Goal: Transaction & Acquisition: Purchase product/service

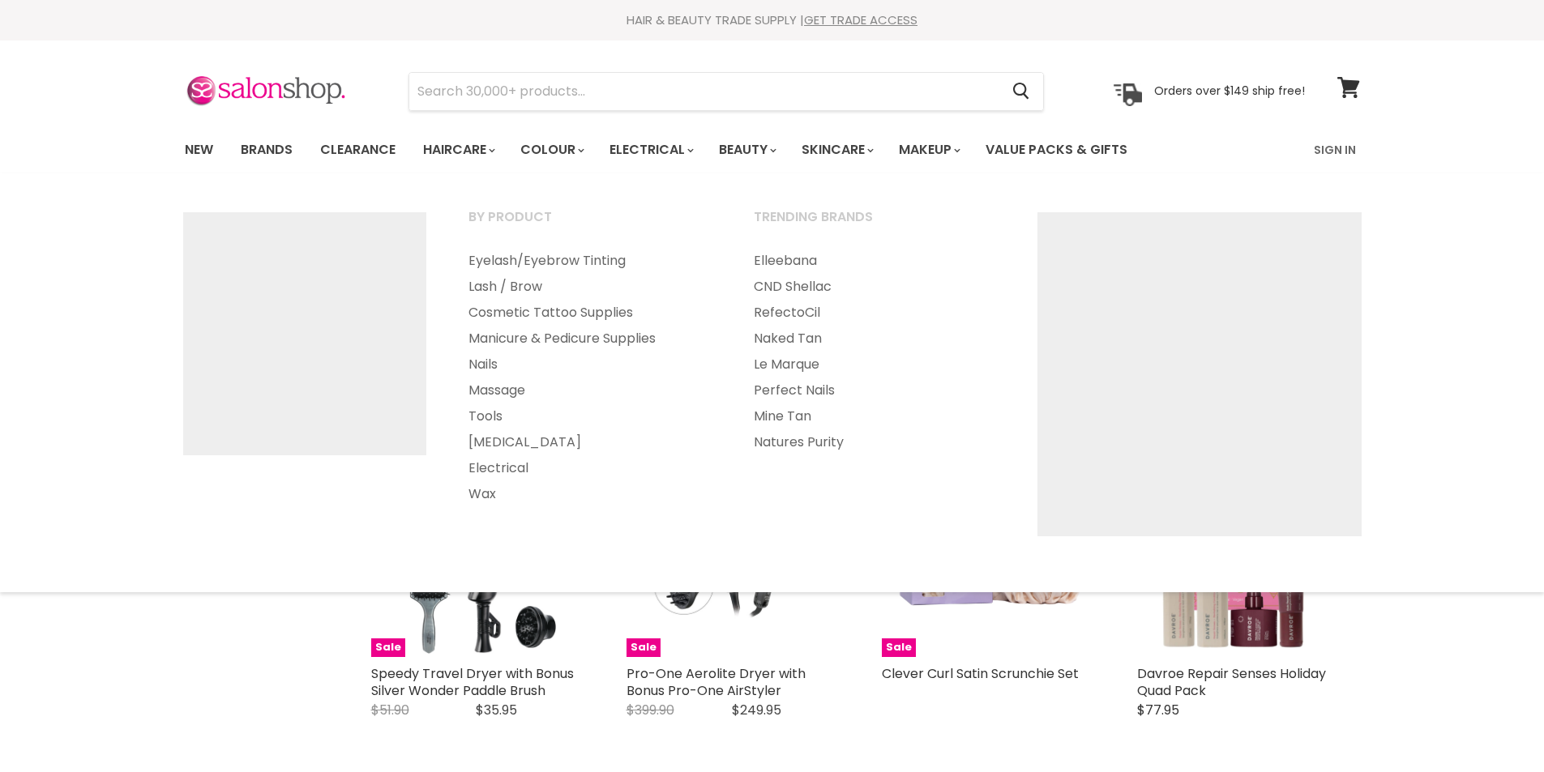
select select "created-descending"
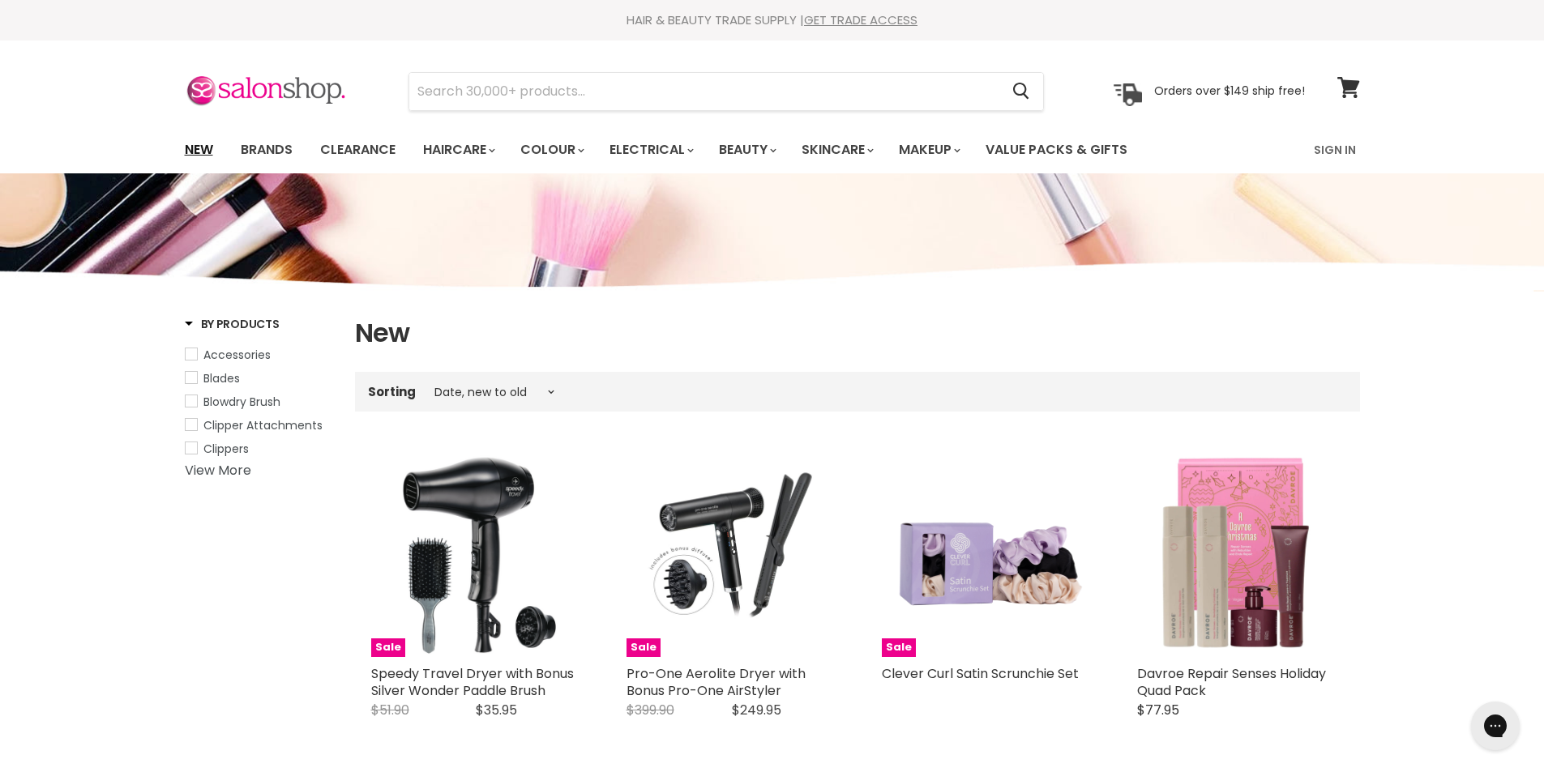
click at [186, 150] on link "New" at bounding box center [199, 150] width 53 height 34
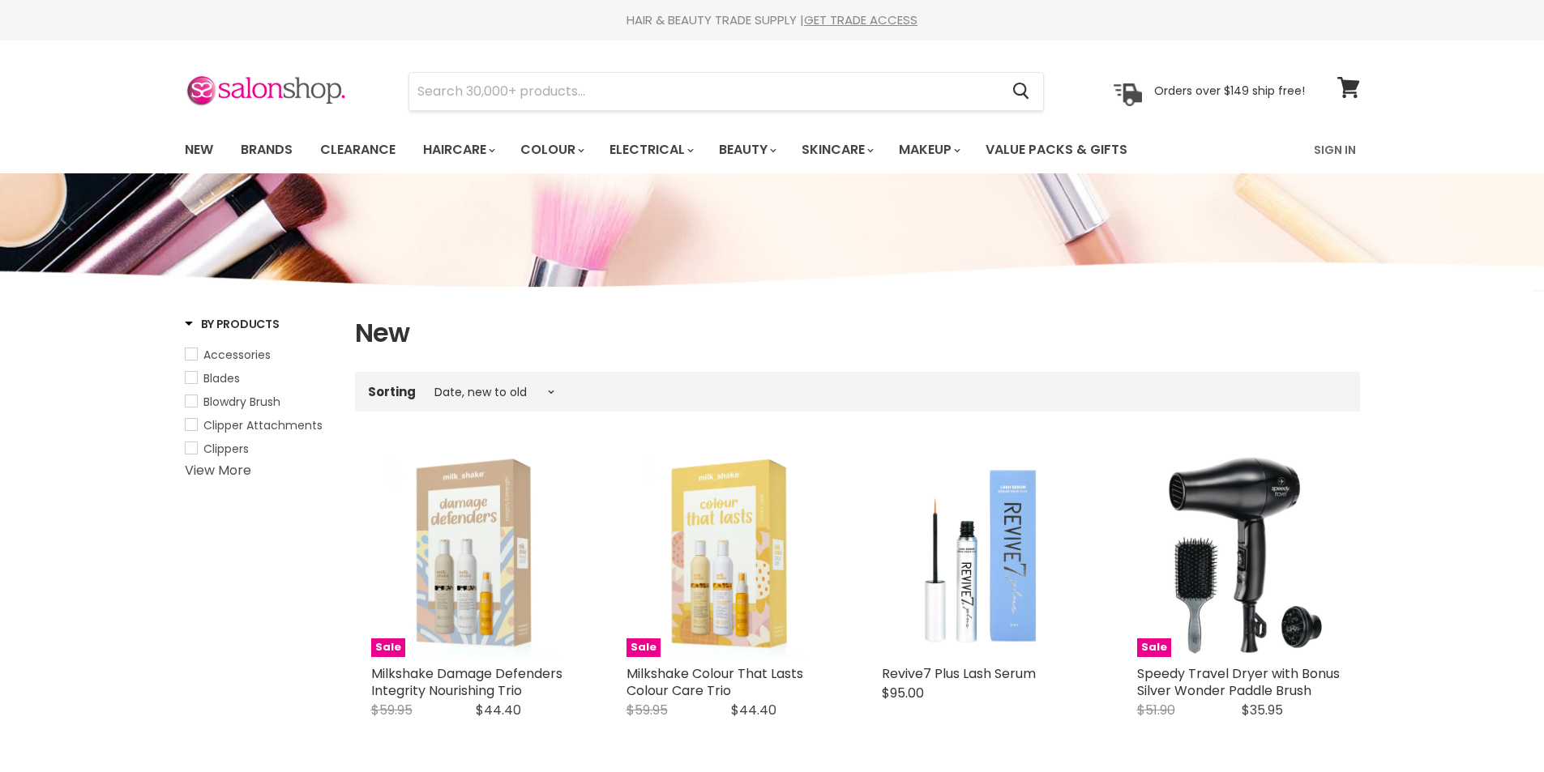
select select "created-descending"
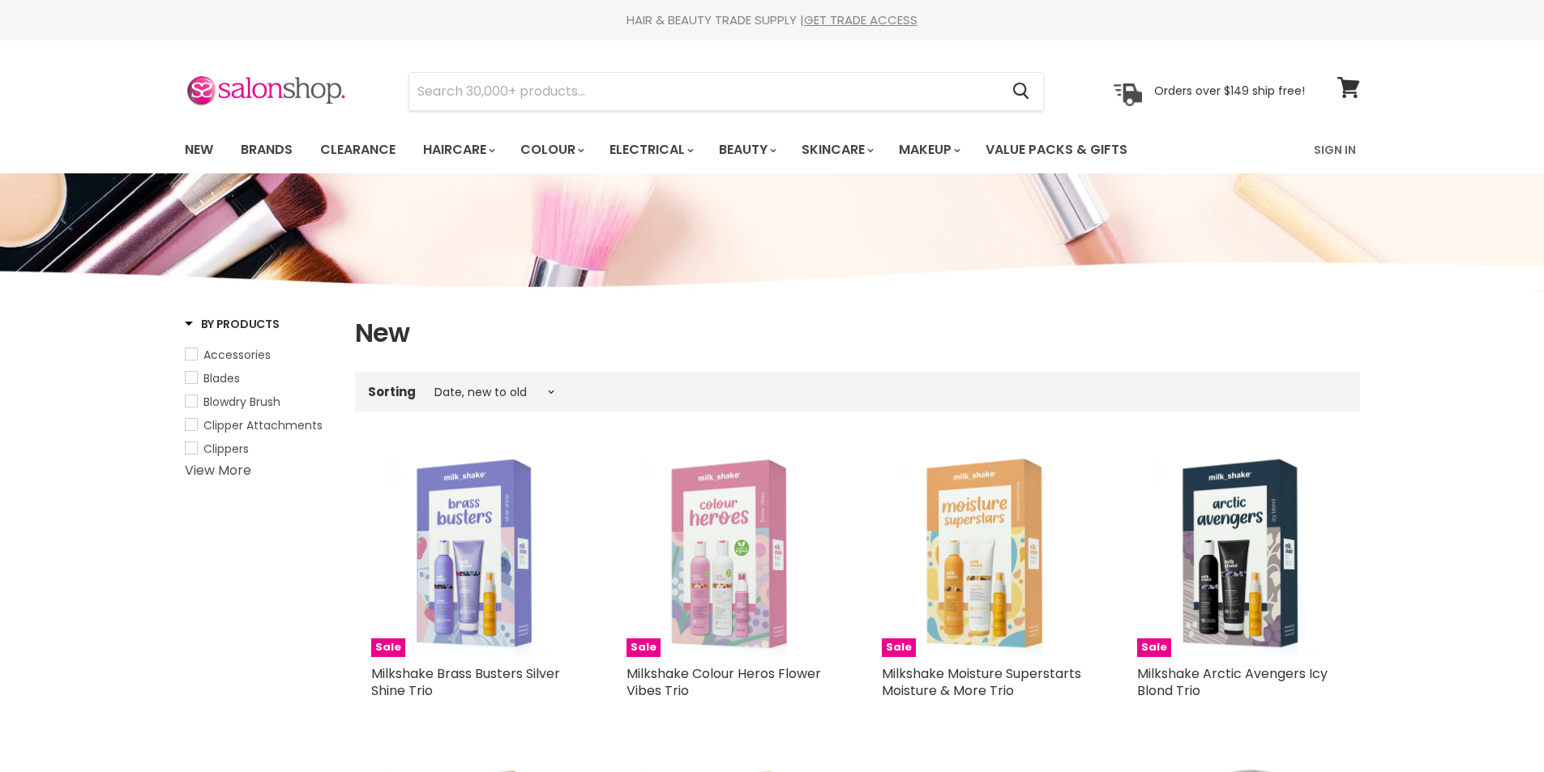
select select "created-descending"
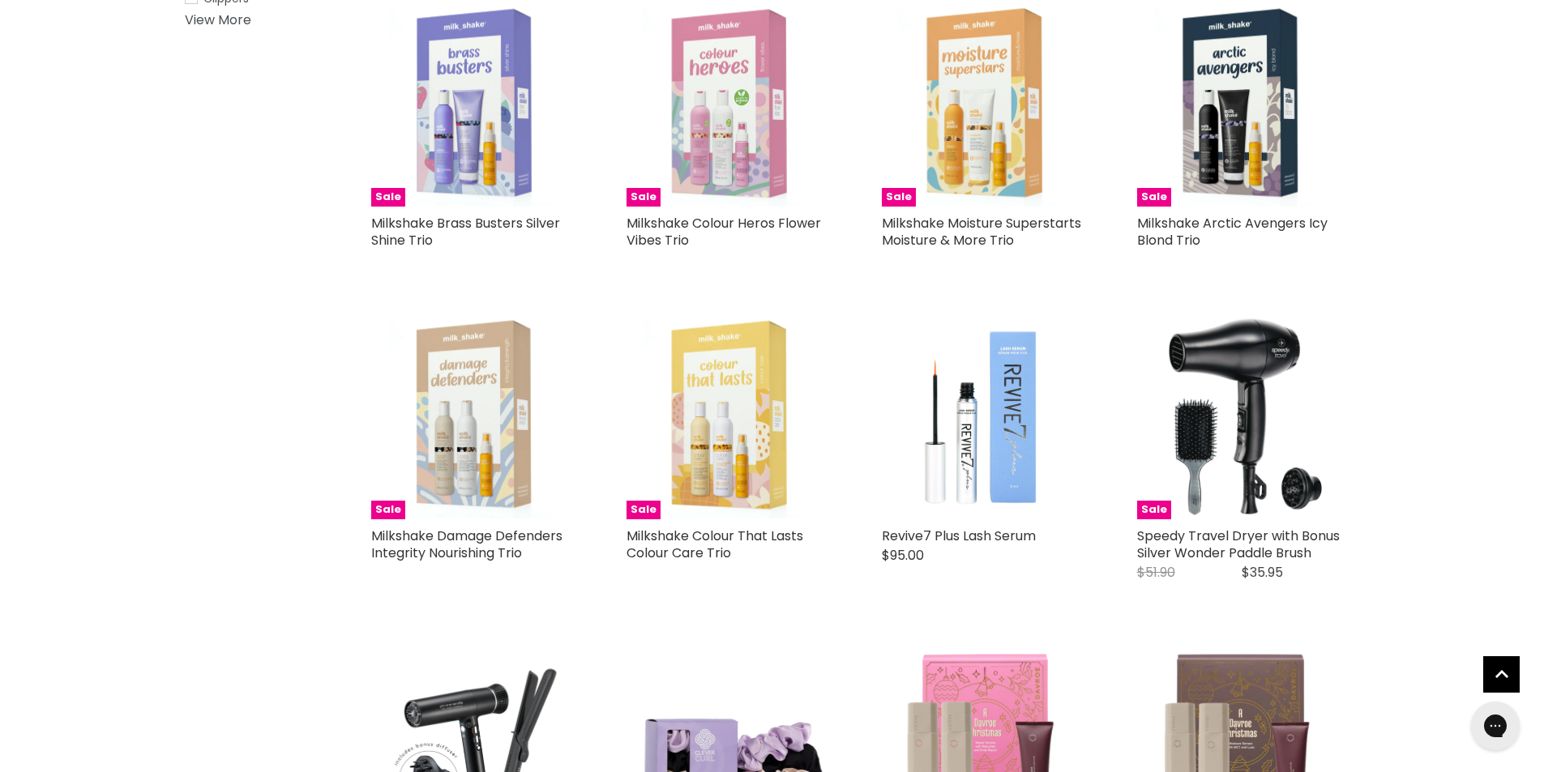
scroll to position [324, 0]
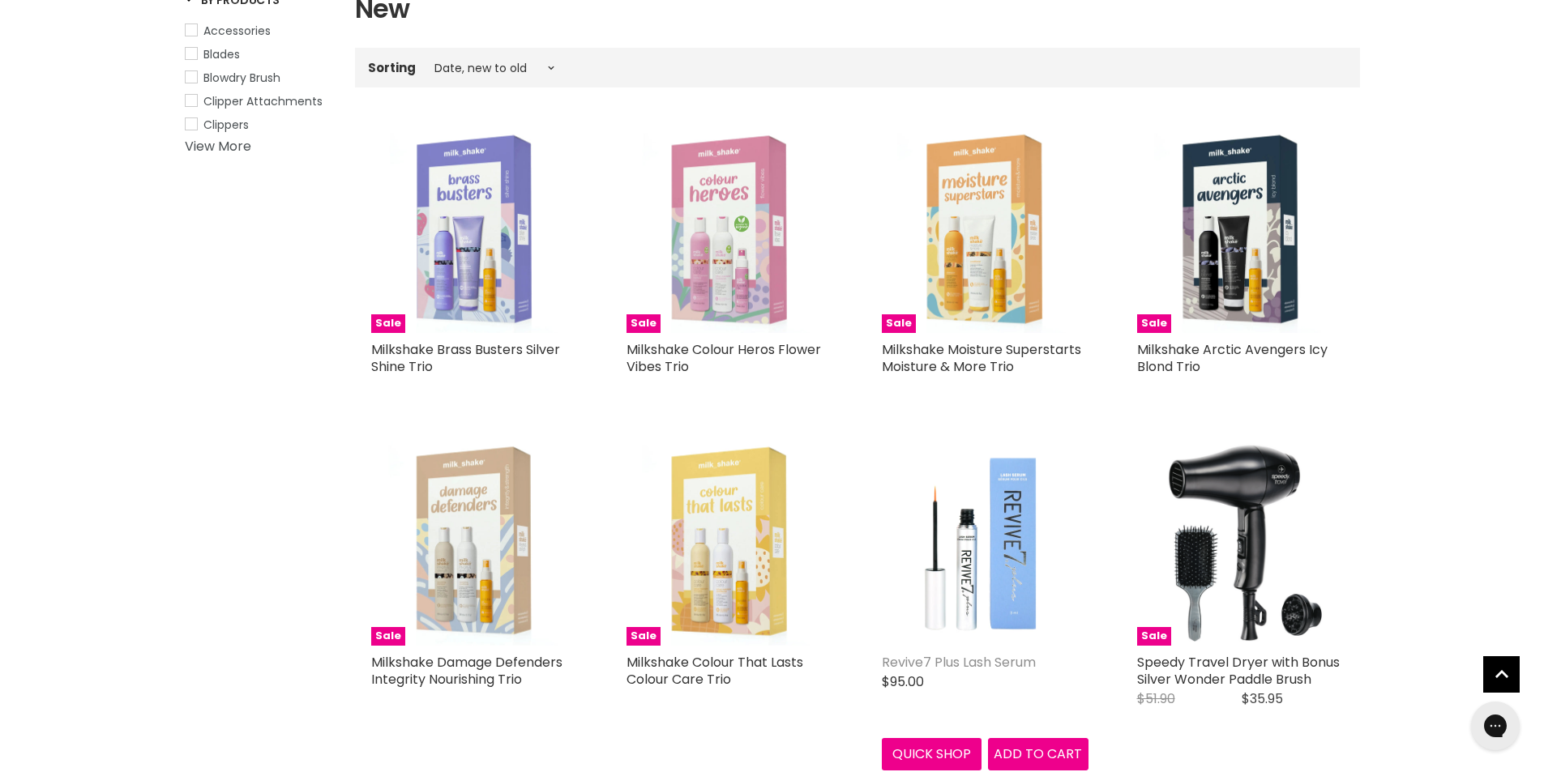
click at [948, 654] on link "Revive7 Plus Lash Serum" at bounding box center [959, 662] width 154 height 19
